Goal: Share content: Share content

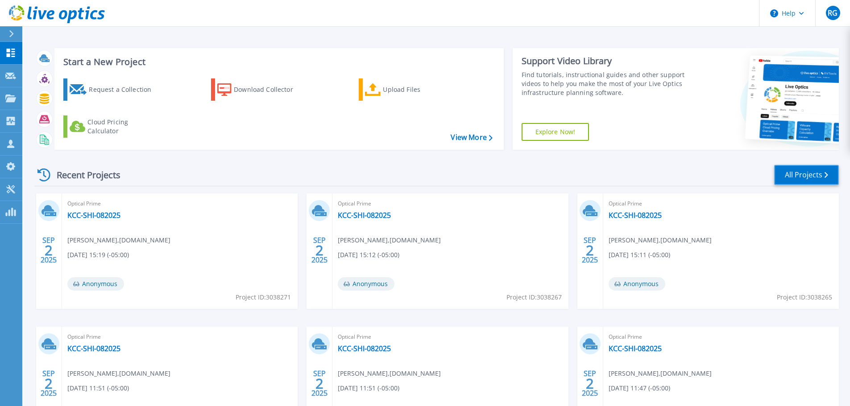
click at [806, 175] on link "All Projects" at bounding box center [806, 175] width 65 height 20
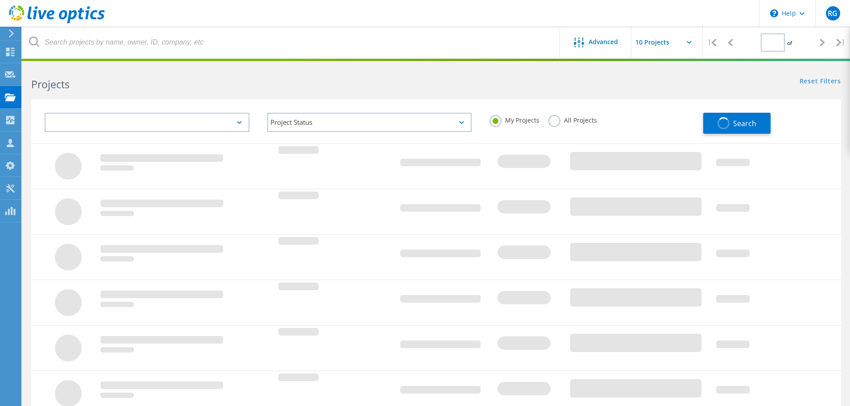
type input "1"
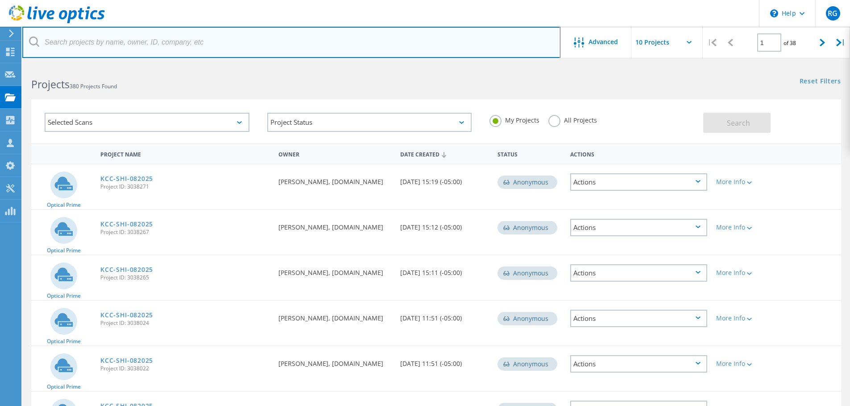
click at [50, 41] on input "text" at bounding box center [291, 42] width 538 height 31
type input "delga"
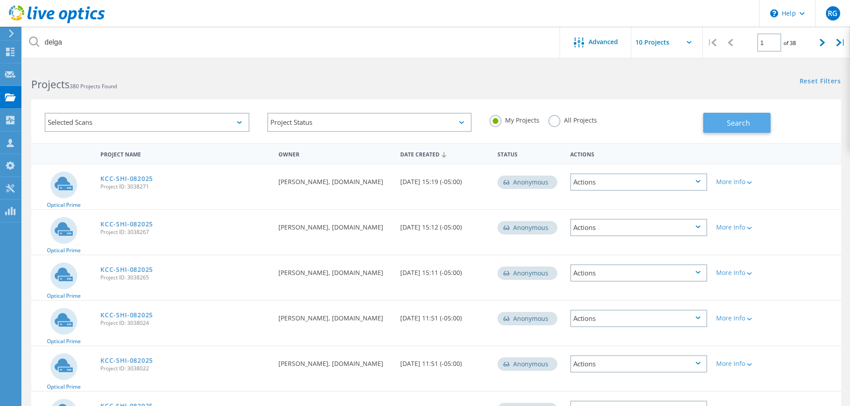
click at [734, 122] on span "Search" at bounding box center [738, 123] width 23 height 10
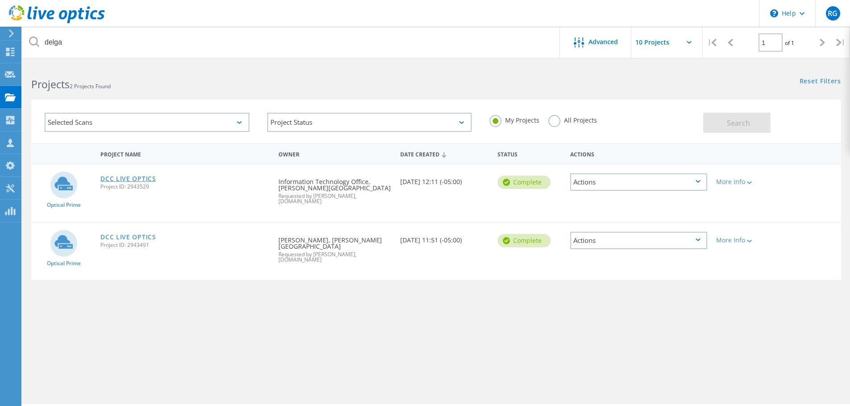
click at [138, 180] on link "DCC LIVE OPTICS" at bounding box center [128, 179] width 56 height 6
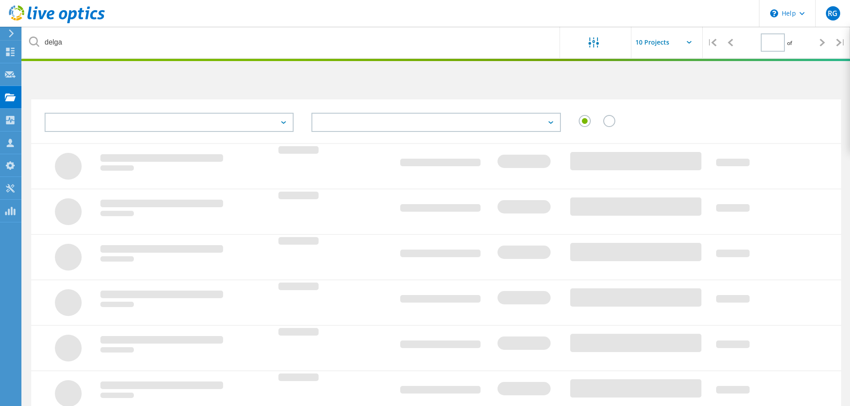
type input "1"
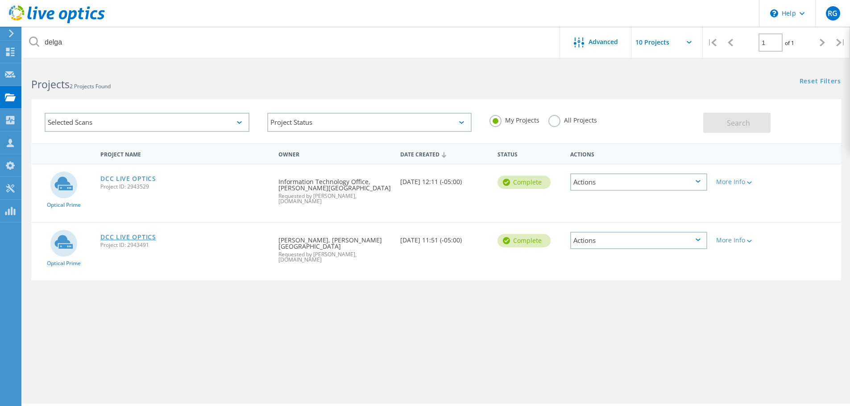
click at [143, 234] on link "DCC LIVE OPTICS" at bounding box center [128, 237] width 56 height 6
click at [142, 234] on link "DCC LIVE OPTICS" at bounding box center [128, 237] width 56 height 6
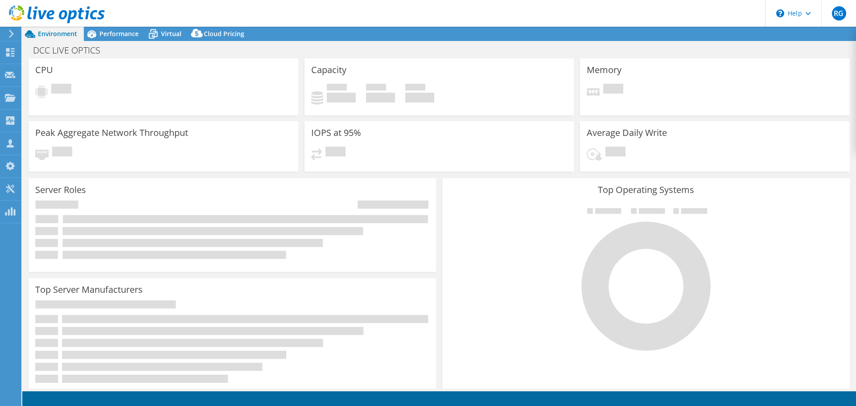
select select "USEast"
select select "USD"
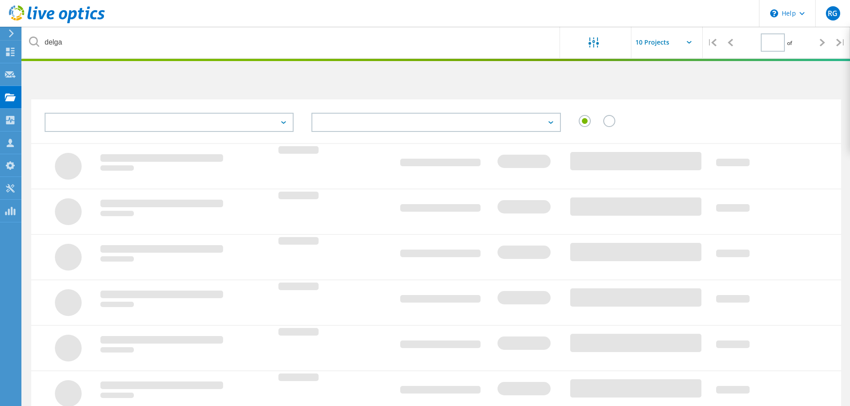
type input "1"
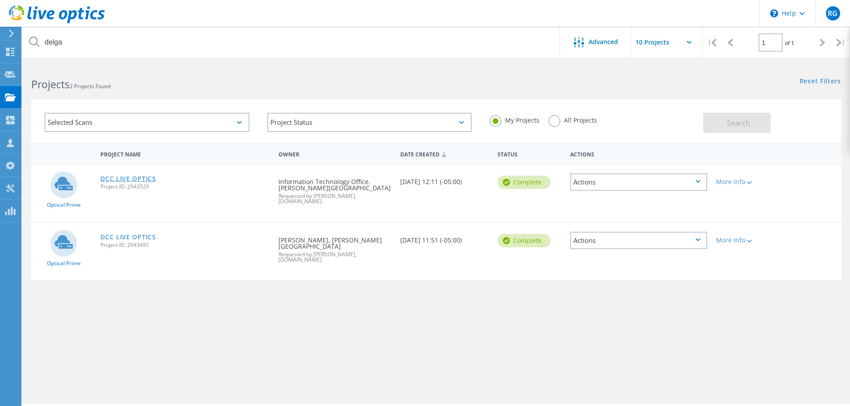
click at [146, 178] on link "DCC LIVE OPTICS" at bounding box center [128, 179] width 56 height 6
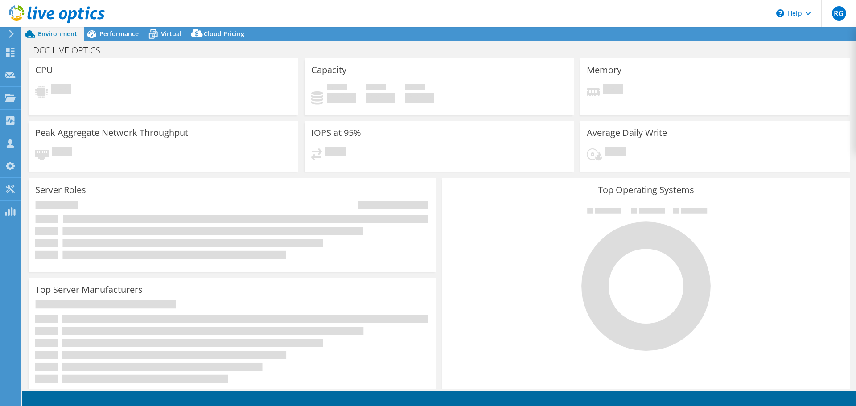
select select "USD"
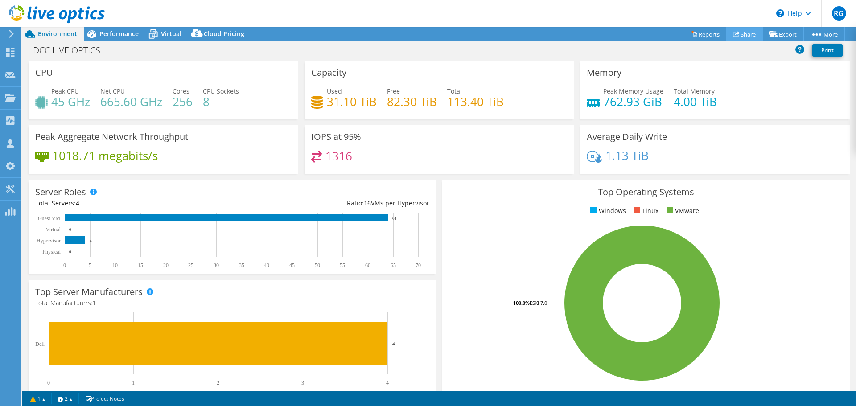
click at [742, 33] on link "Share" at bounding box center [745, 34] width 37 height 14
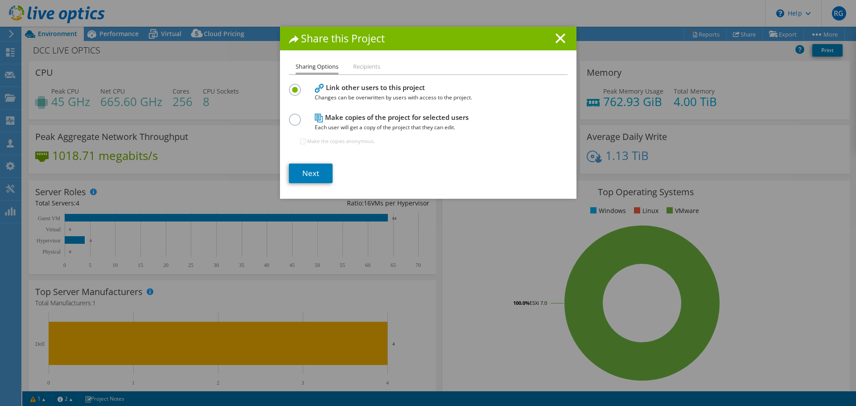
click at [292, 116] on label at bounding box center [297, 115] width 16 height 2
click at [0, 0] on input "radio" at bounding box center [0, 0] width 0 height 0
click at [310, 169] on link "Next" at bounding box center [311, 174] width 44 height 20
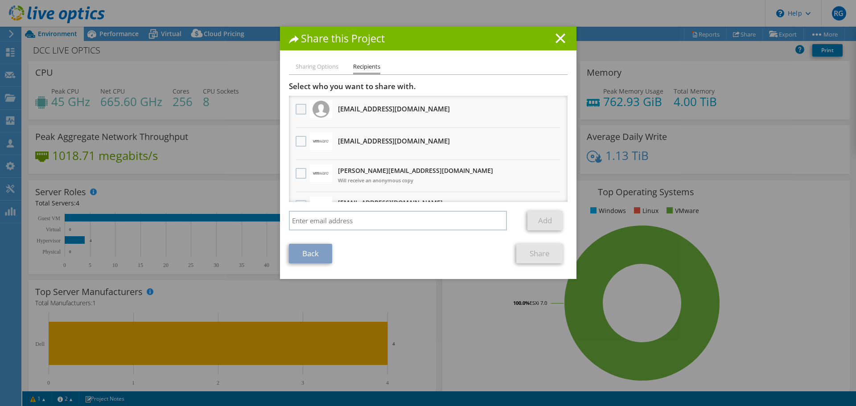
click at [296, 107] on label at bounding box center [302, 109] width 13 height 11
click at [0, 0] on input "checkbox" at bounding box center [0, 0] width 0 height 0
click at [541, 254] on link "Share" at bounding box center [539, 254] width 47 height 20
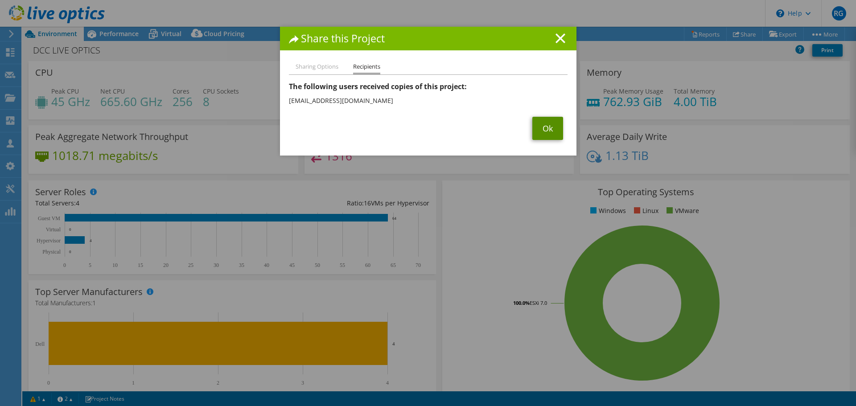
click at [542, 125] on link "Ok" at bounding box center [548, 128] width 31 height 23
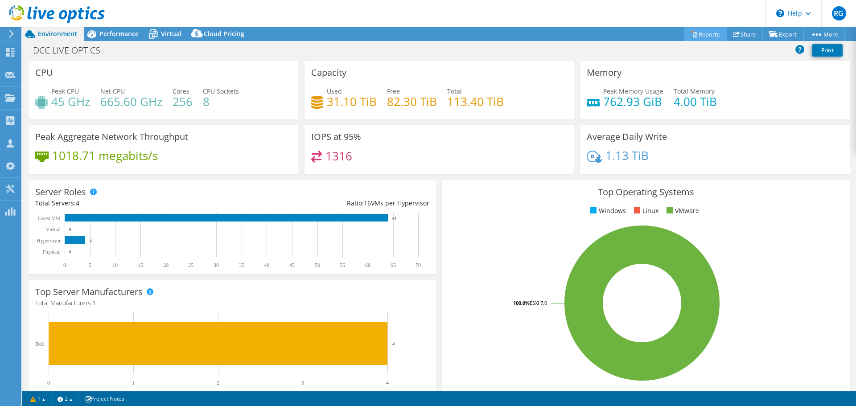
click at [705, 33] on link "Reports" at bounding box center [705, 34] width 43 height 14
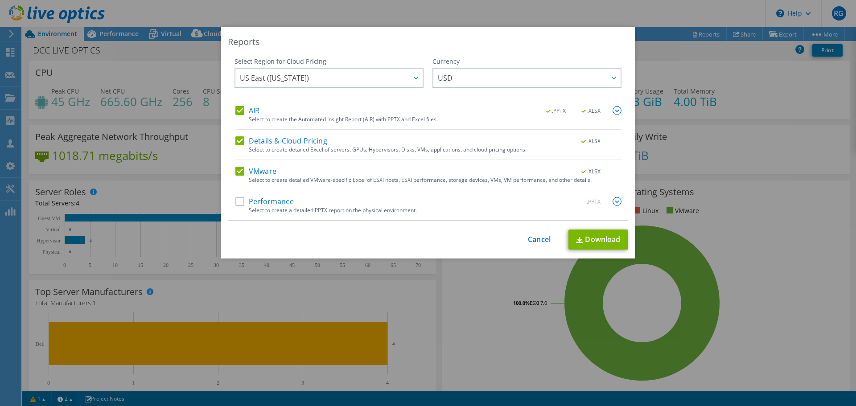
click at [240, 202] on label "Performance" at bounding box center [264, 201] width 58 height 9
click at [0, 0] on input "Performance" at bounding box center [0, 0] width 0 height 0
click at [591, 240] on link "Download" at bounding box center [599, 240] width 60 height 20
click at [541, 241] on link "Cancel" at bounding box center [539, 239] width 23 height 8
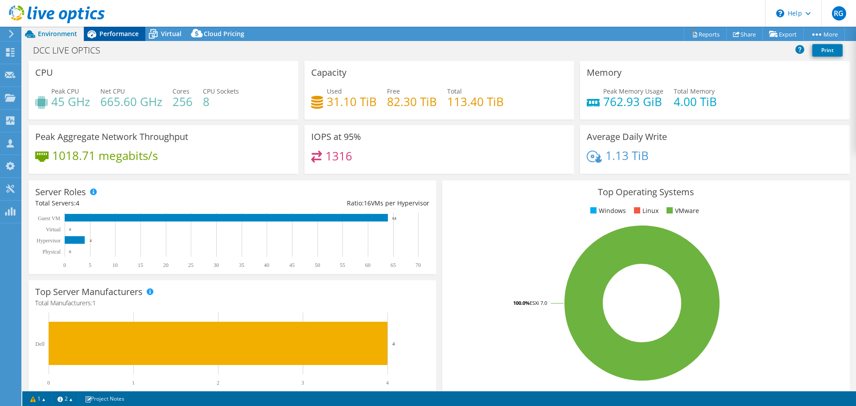
click at [128, 37] on span "Performance" at bounding box center [118, 33] width 39 height 8
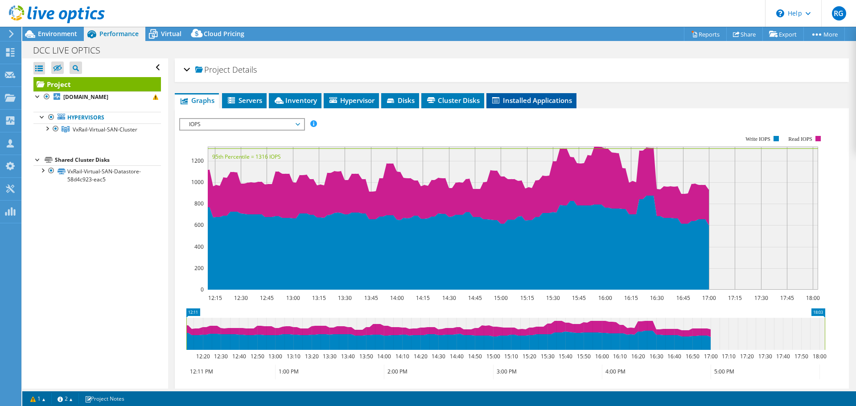
click at [514, 102] on span "Installed Applications" at bounding box center [531, 100] width 81 height 9
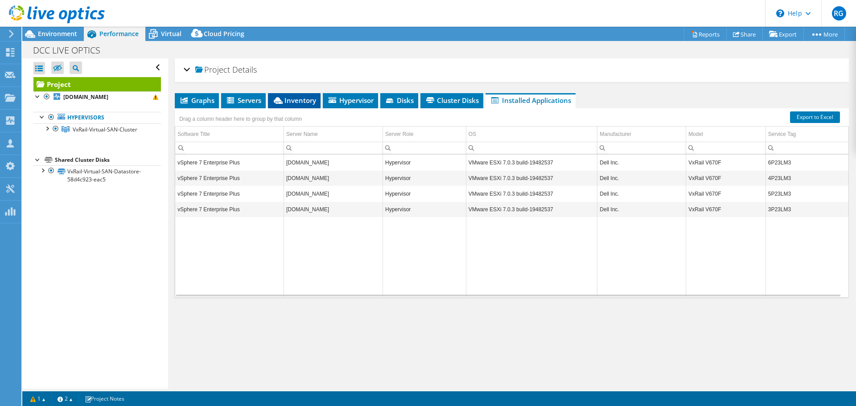
click at [290, 103] on span "Inventory" at bounding box center [295, 100] width 44 height 9
